Goal: Task Accomplishment & Management: Use online tool/utility

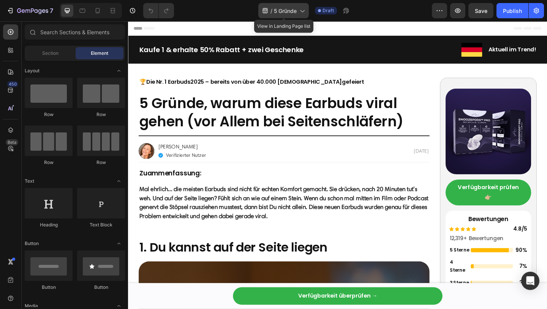
click at [304, 8] on icon at bounding box center [302, 11] width 8 height 8
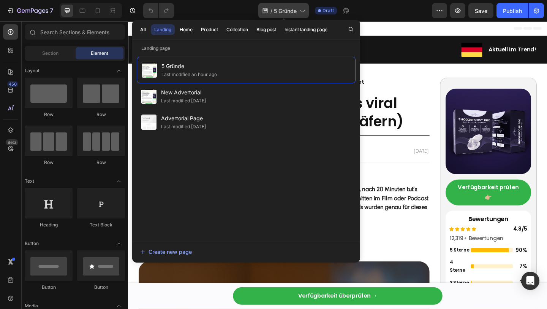
click at [304, 8] on icon at bounding box center [302, 11] width 8 height 8
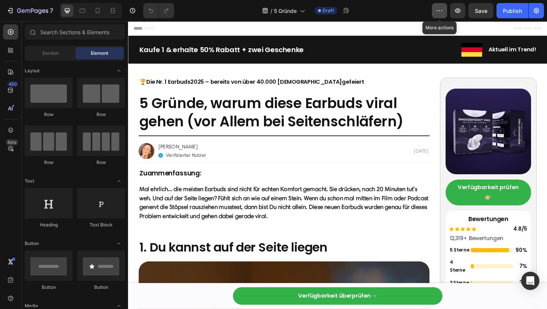
click at [440, 10] on icon "button" at bounding box center [439, 10] width 1 height 1
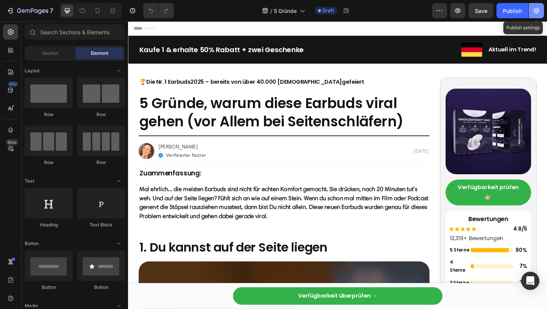
click at [539, 12] on icon "button" at bounding box center [537, 11] width 8 height 8
click at [535, 10] on icon "button" at bounding box center [537, 11] width 8 height 8
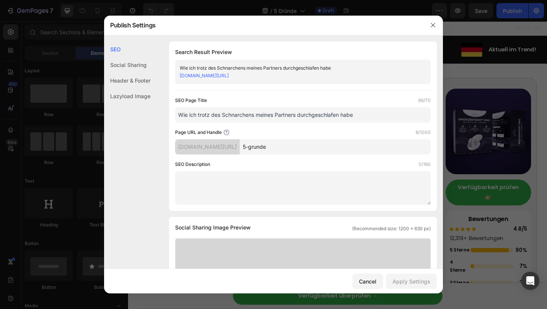
click at [535, 10] on div at bounding box center [273, 154] width 547 height 309
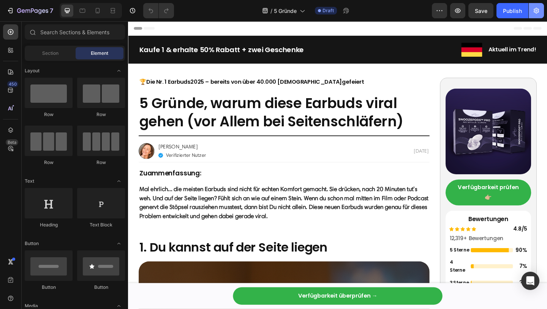
click at [535, 9] on icon "button" at bounding box center [536, 11] width 5 height 6
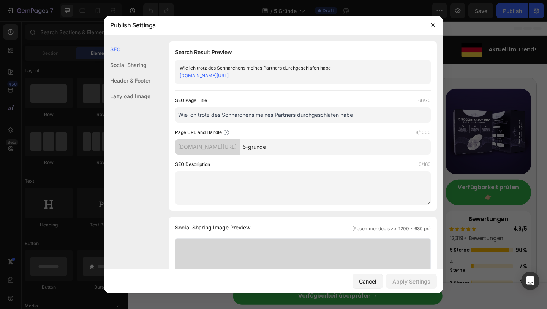
click at [312, 153] on input "5-grunde" at bounding box center [335, 146] width 191 height 15
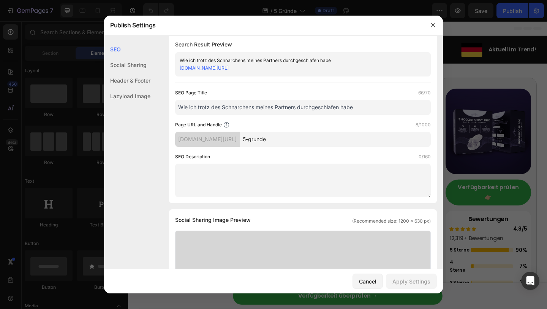
scroll to position [9, 0]
drag, startPoint x: 364, startPoint y: 103, endPoint x: 160, endPoint y: 100, distance: 204.0
click at [160, 101] on div "SEO Search Result Preview Wie ich trotz des Schnarchens meines Partners durchge…" at bounding box center [273, 303] width 339 height 542
click at [435, 31] on div at bounding box center [433, 25] width 20 height 20
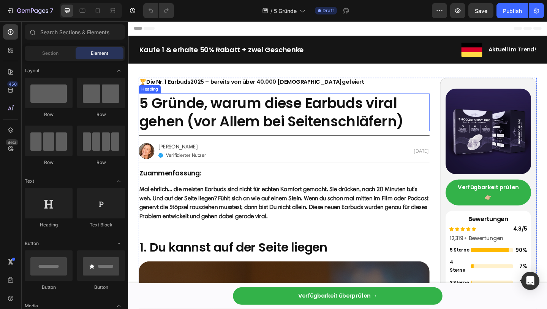
click at [299, 127] on h2 "5 Gründe, warum diese Earbuds viral gehen (vor Allem bei Seitenschläfern)" at bounding box center [297, 120] width 316 height 41
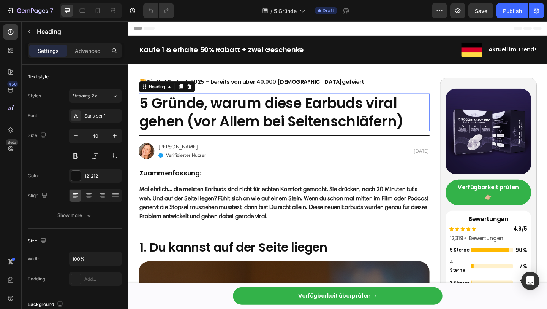
click at [299, 127] on h2 "5 Gründe, warum diese Earbuds viral gehen (vor Allem bei Seitenschläfern)" at bounding box center [297, 120] width 316 height 41
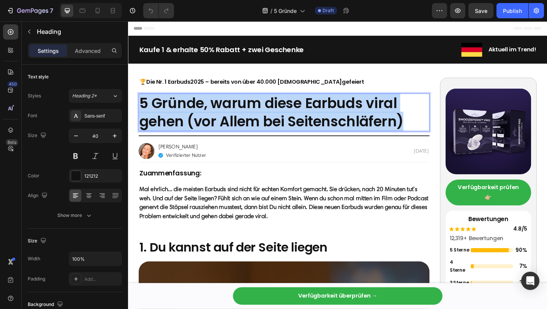
click at [299, 127] on p "5 Gründe, warum diese Earbuds viral gehen (vor Allem bei Seitenschläfern)" at bounding box center [297, 120] width 315 height 40
copy p "5 Gründe, warum diese Earbuds viral gehen (vor Allem bei Seitenschläfern)"
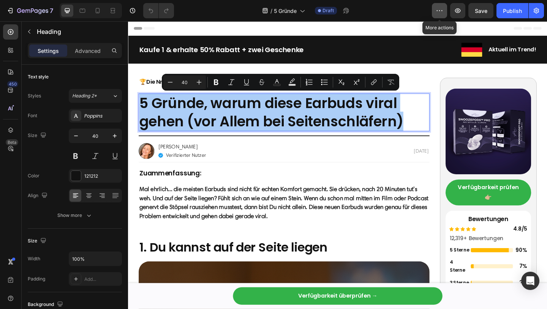
click at [437, 9] on icon "button" at bounding box center [440, 11] width 8 height 8
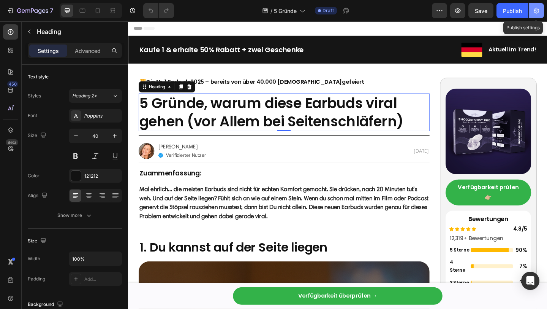
click at [538, 14] on button "button" at bounding box center [536, 10] width 15 height 15
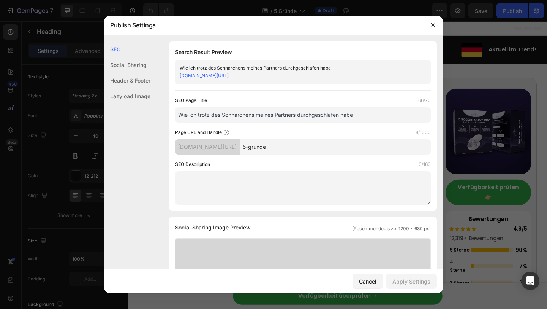
click at [237, 111] on input "Wie ich trotz des Schnarchens meines Partners durchgeschlafen habe" at bounding box center [303, 114] width 256 height 15
paste input "5 Gründe, warum diese Earbuds viral gehen (vor Allem bei Seitenschläfern)"
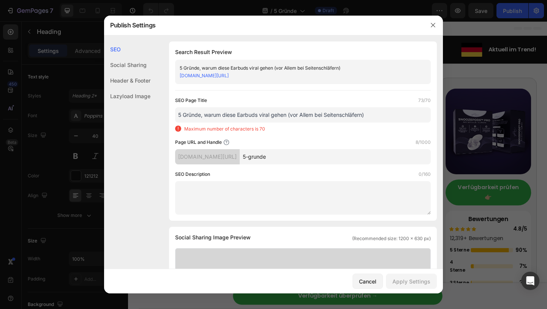
drag, startPoint x: 376, startPoint y: 114, endPoint x: 288, endPoint y: 114, distance: 88.1
click at [288, 114] on input "5 Gründe, warum diese Earbuds viral gehen (vor Allem bei Seitenschläfern)" at bounding box center [303, 114] width 256 height 15
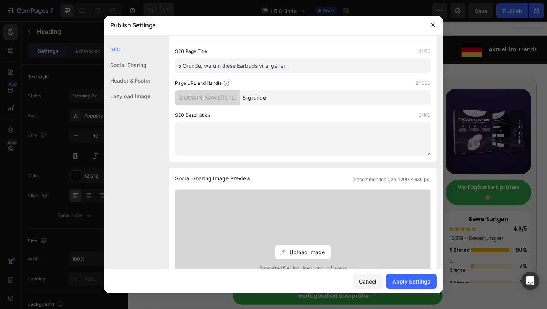
scroll to position [52, 0]
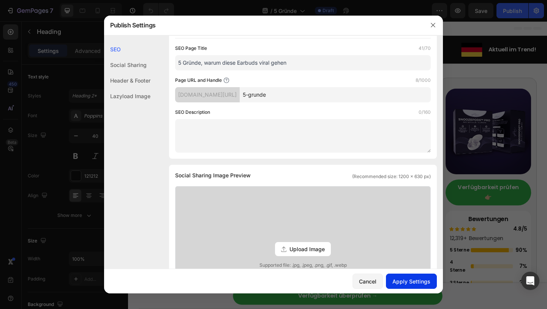
type input "5 Gründe, warum diese Earbuds viral gehen"
click at [410, 278] on div "Apply Settings" at bounding box center [411, 281] width 38 height 8
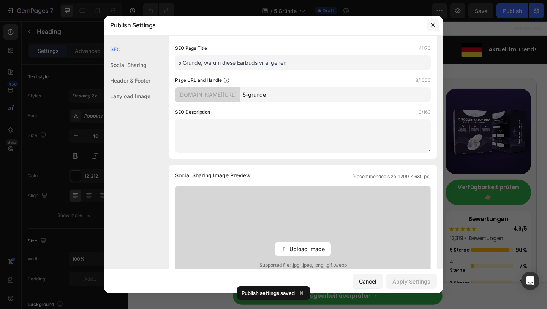
click at [430, 24] on icon "button" at bounding box center [433, 25] width 6 height 6
